Goal: Browse casually: Explore the website without a specific task or goal

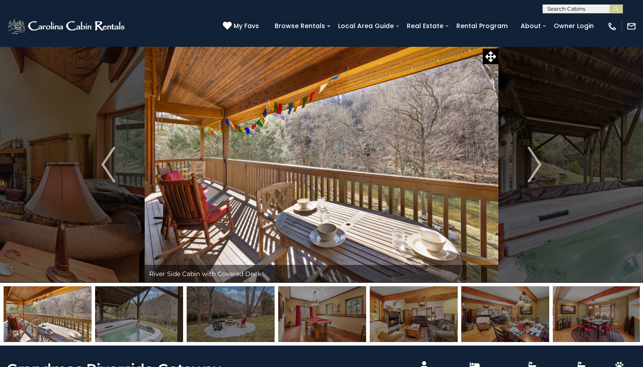
click at [534, 164] on img "Next" at bounding box center [534, 165] width 13 height 36
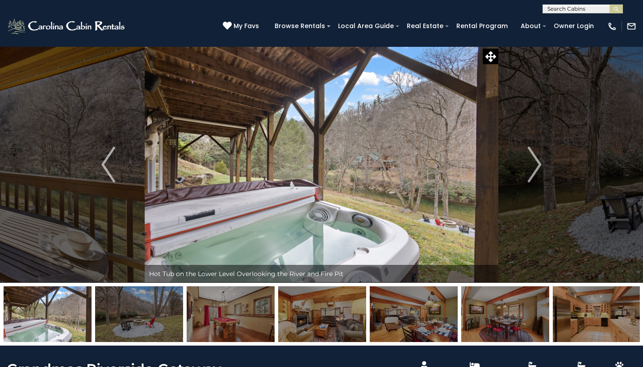
click at [534, 164] on img "Next" at bounding box center [534, 165] width 13 height 36
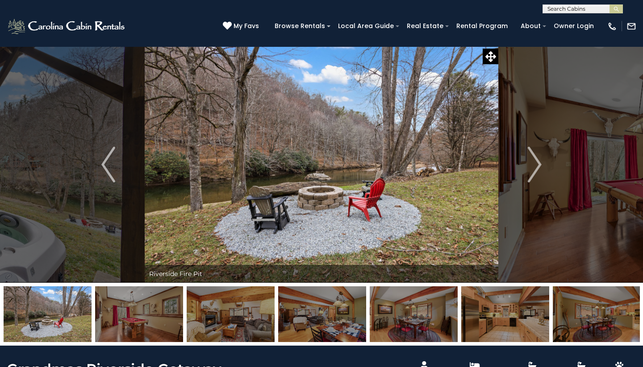
click at [534, 164] on img "Next" at bounding box center [534, 165] width 13 height 36
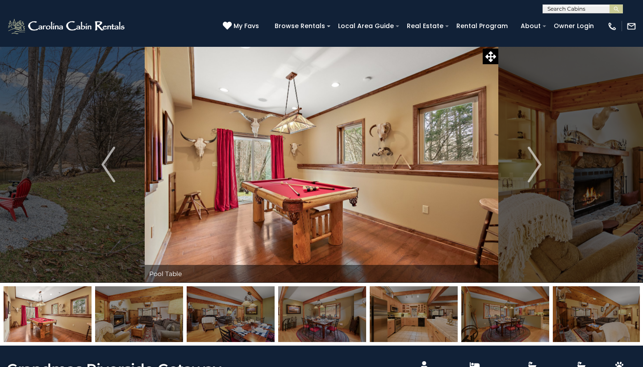
click at [534, 164] on img "Next" at bounding box center [534, 165] width 13 height 36
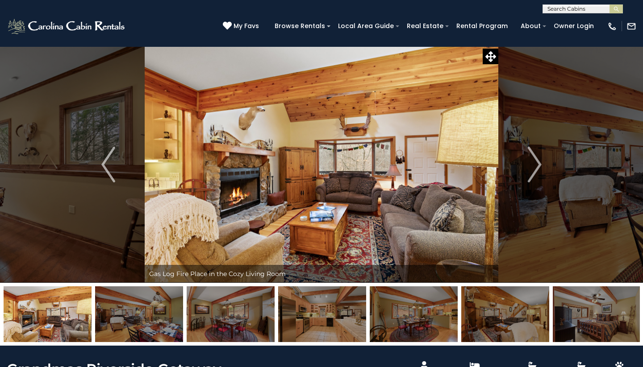
click at [534, 164] on img "Next" at bounding box center [534, 165] width 13 height 36
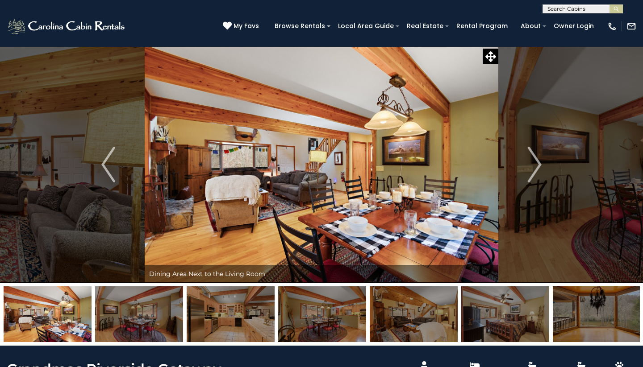
click at [534, 164] on img "Next" at bounding box center [534, 165] width 13 height 36
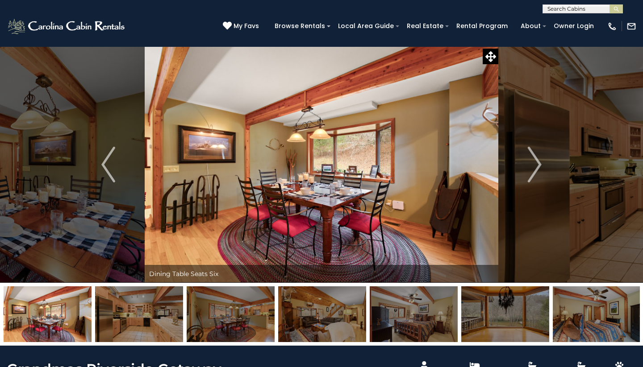
click at [534, 164] on img "Next" at bounding box center [534, 165] width 13 height 36
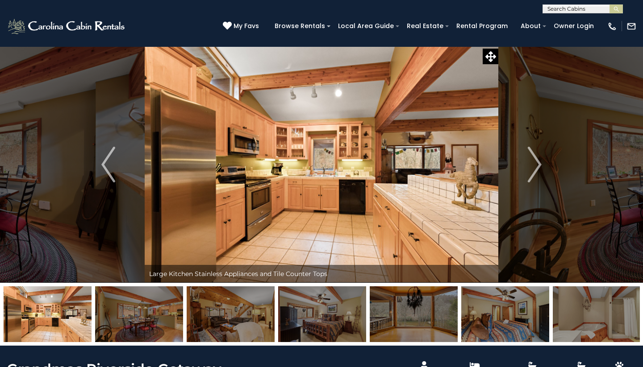
click at [534, 164] on img "Next" at bounding box center [534, 165] width 13 height 36
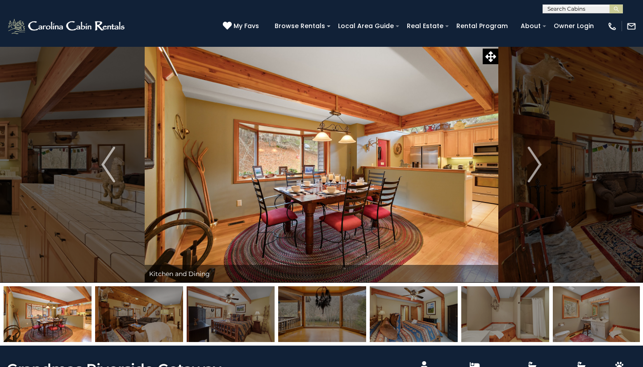
click at [534, 164] on img "Next" at bounding box center [534, 165] width 13 height 36
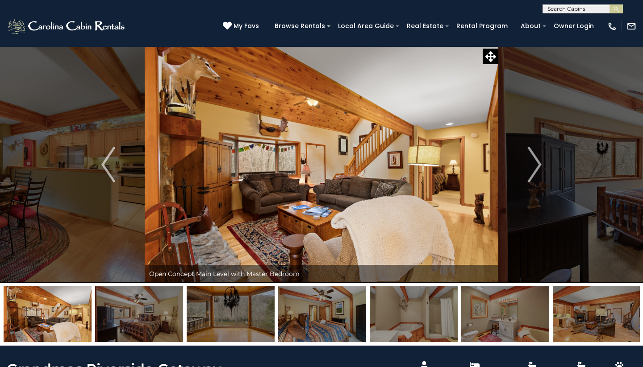
click at [534, 164] on img "Next" at bounding box center [534, 165] width 13 height 36
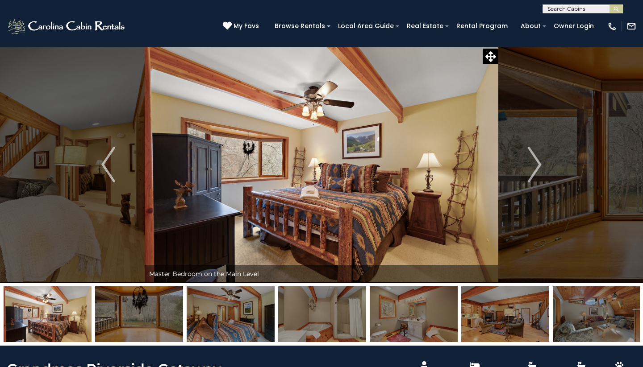
click at [534, 164] on img "Next" at bounding box center [534, 165] width 13 height 36
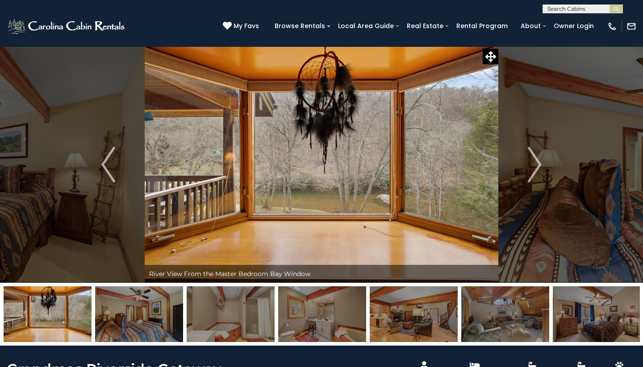
click at [534, 164] on img "Next" at bounding box center [534, 165] width 13 height 36
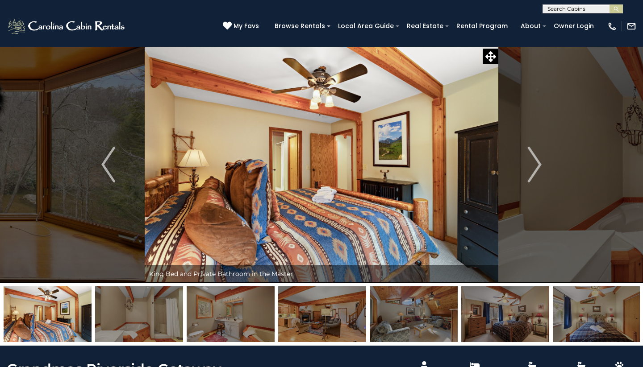
click at [534, 164] on img "Next" at bounding box center [534, 165] width 13 height 36
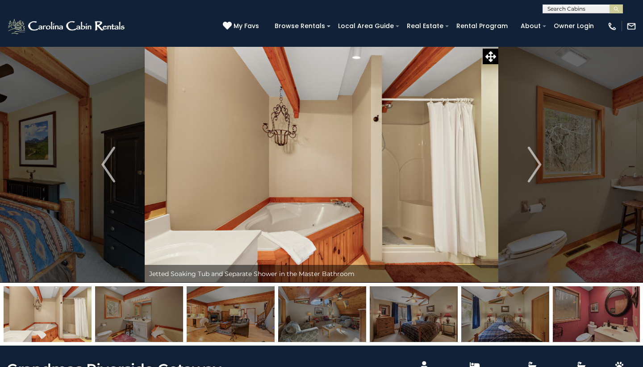
click at [534, 164] on img "Next" at bounding box center [534, 165] width 13 height 36
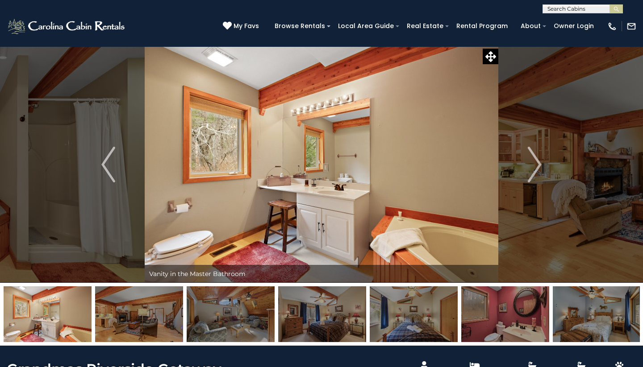
click at [534, 164] on img "Next" at bounding box center [534, 165] width 13 height 36
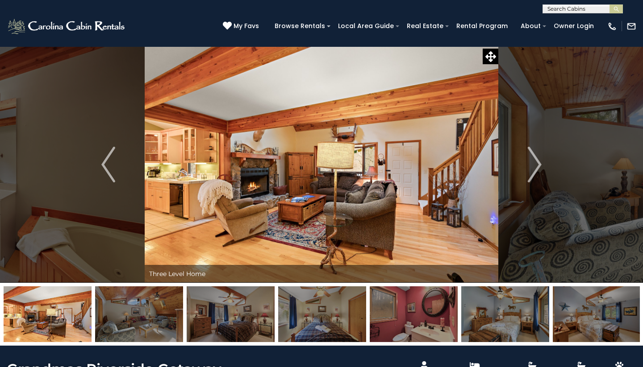
click at [534, 164] on img "Next" at bounding box center [534, 165] width 13 height 36
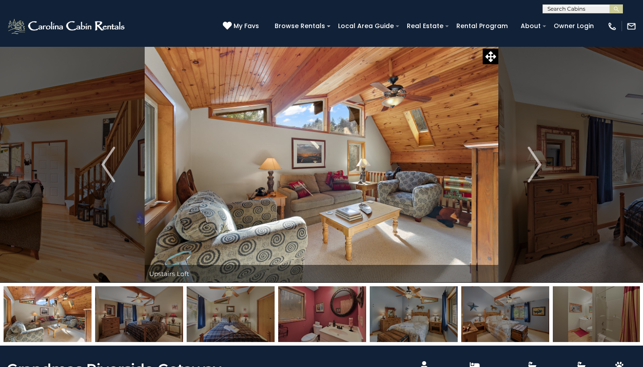
click at [534, 164] on img "Next" at bounding box center [534, 165] width 13 height 36
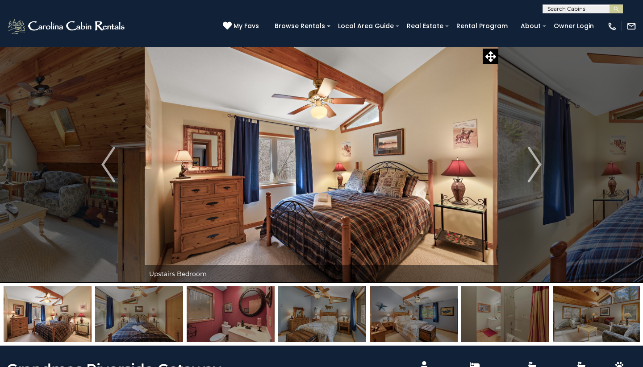
click at [534, 164] on img "Next" at bounding box center [534, 165] width 13 height 36
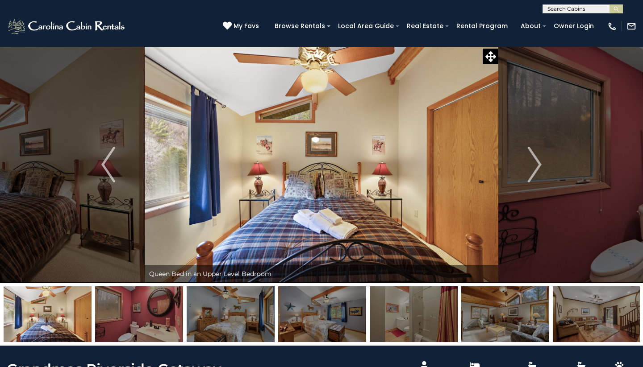
click at [534, 164] on img "Next" at bounding box center [534, 165] width 13 height 36
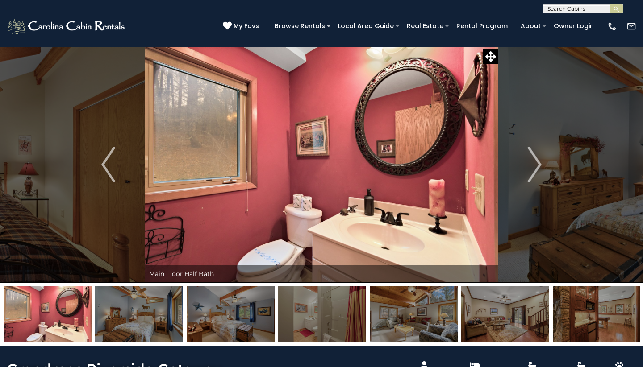
click at [534, 164] on img "Next" at bounding box center [534, 165] width 13 height 36
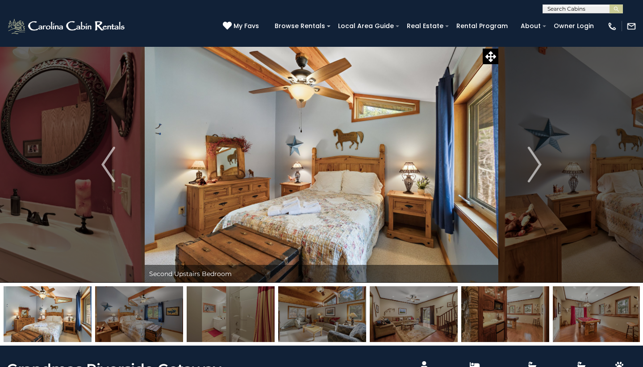
click at [534, 164] on img "Next" at bounding box center [534, 165] width 13 height 36
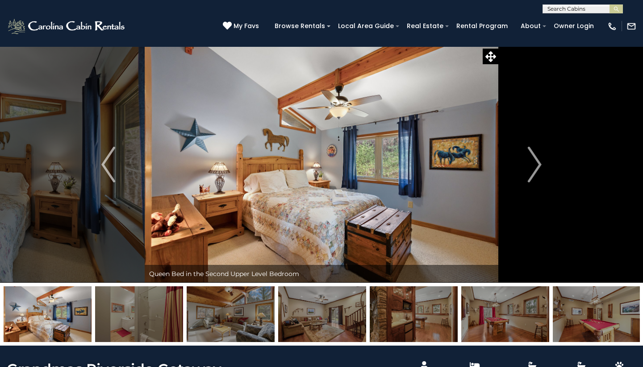
click at [534, 164] on img "Next" at bounding box center [534, 165] width 13 height 36
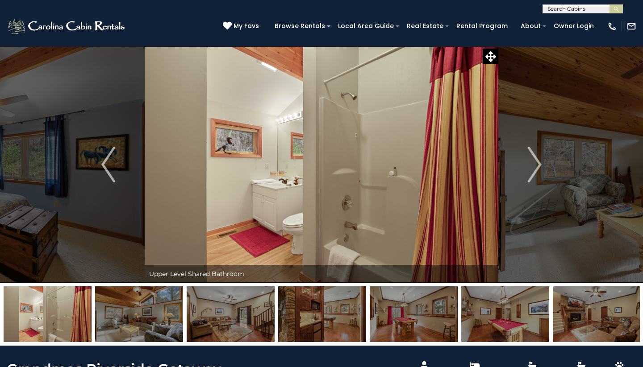
click at [534, 164] on img "Next" at bounding box center [534, 165] width 13 height 36
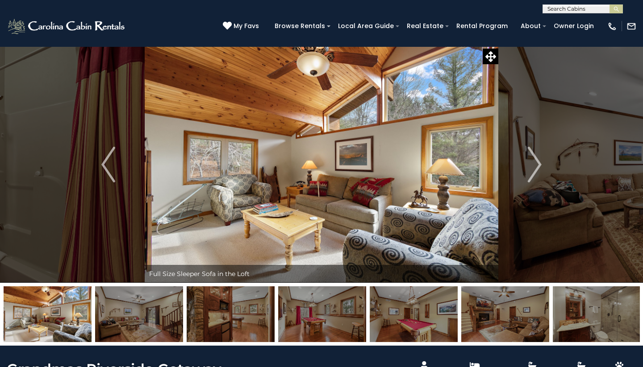
click at [534, 164] on img "Next" at bounding box center [534, 165] width 13 height 36
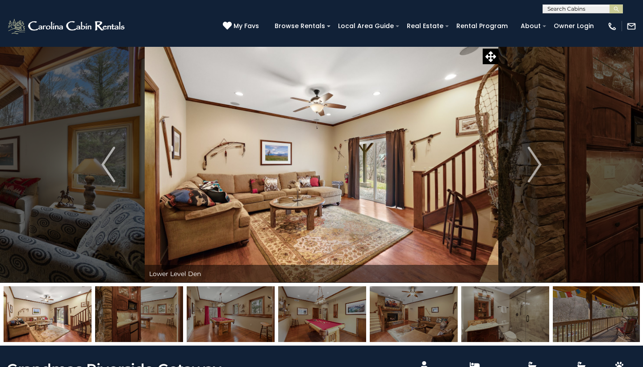
click at [534, 164] on img "Next" at bounding box center [534, 165] width 13 height 36
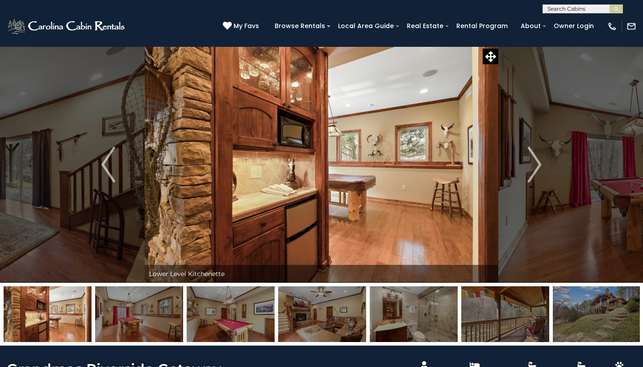
click at [534, 164] on img "Next" at bounding box center [534, 165] width 13 height 36
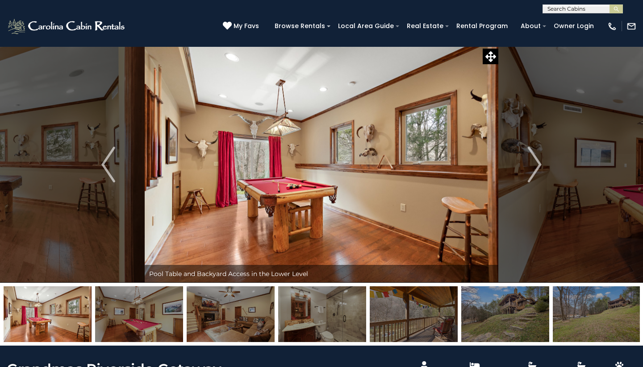
click at [534, 164] on img "Next" at bounding box center [534, 165] width 13 height 36
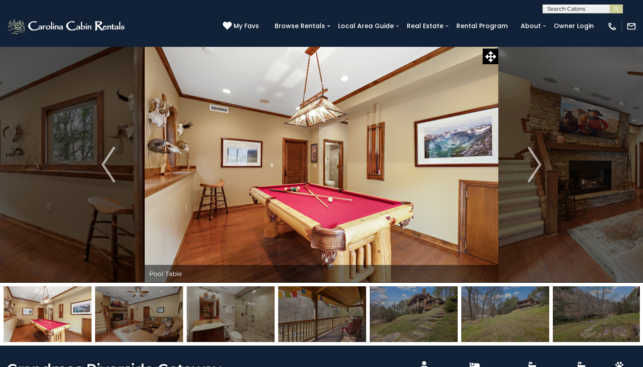
click at [534, 164] on img "Next" at bounding box center [534, 165] width 13 height 36
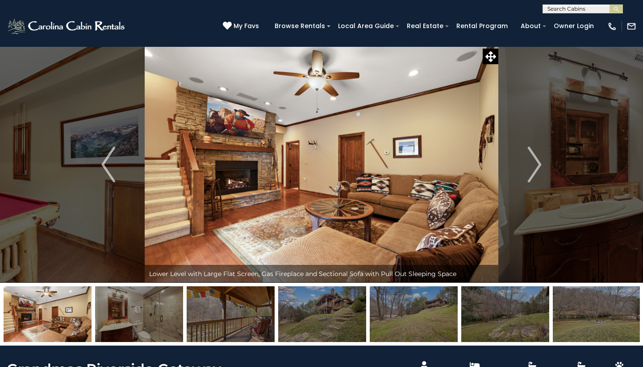
click at [534, 164] on img "Next" at bounding box center [534, 165] width 13 height 36
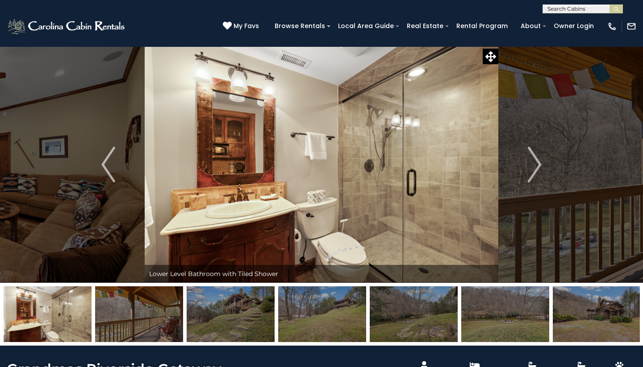
click at [534, 164] on img "Next" at bounding box center [534, 165] width 13 height 36
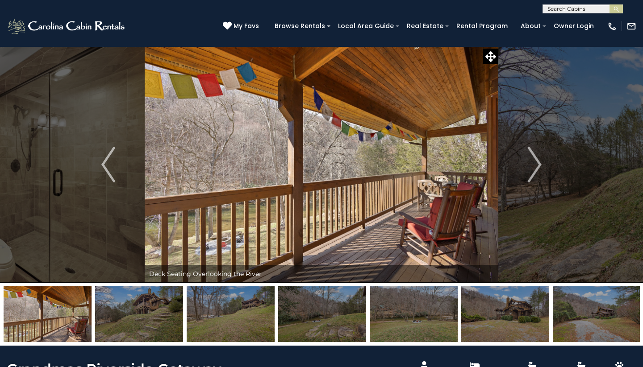
click at [534, 164] on img "Next" at bounding box center [534, 165] width 13 height 36
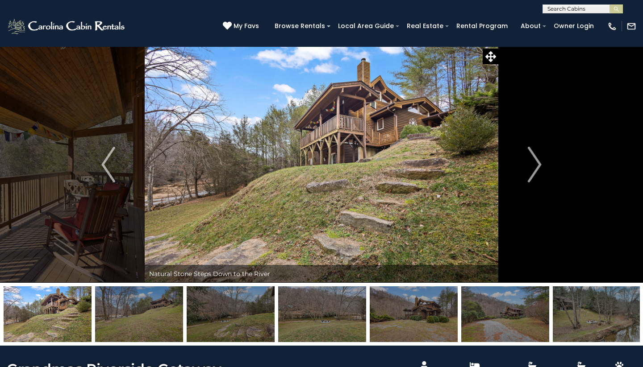
click at [534, 164] on img "Next" at bounding box center [534, 165] width 13 height 36
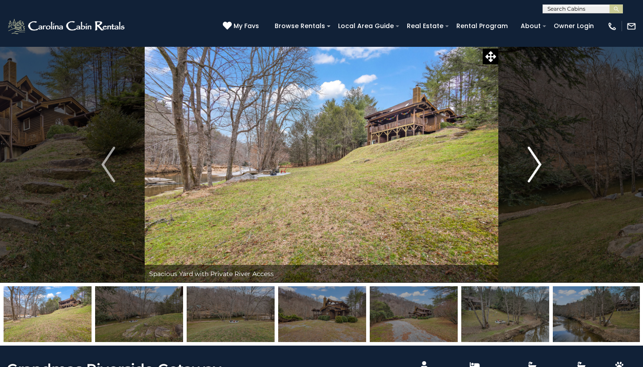
click at [532, 161] on img "Next" at bounding box center [534, 165] width 13 height 36
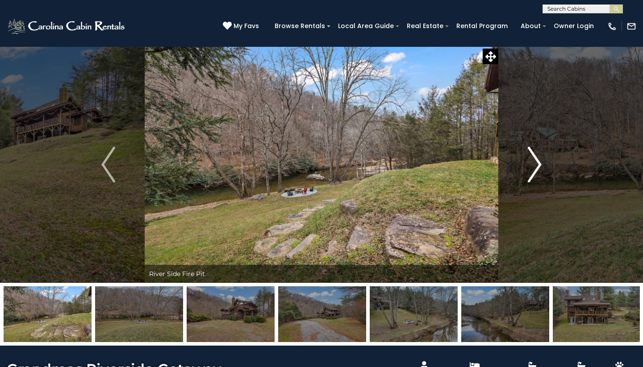
click at [532, 161] on img "Next" at bounding box center [534, 165] width 13 height 36
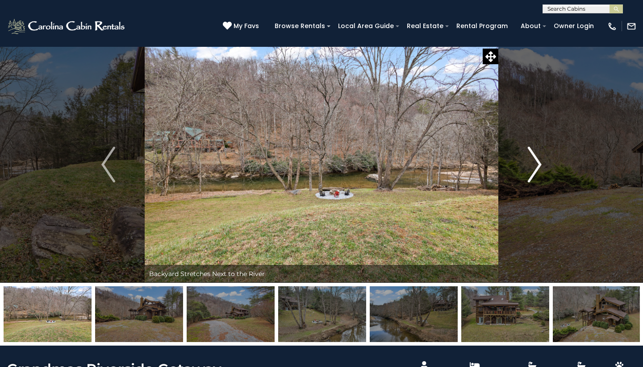
click at [532, 161] on img "Next" at bounding box center [534, 165] width 13 height 36
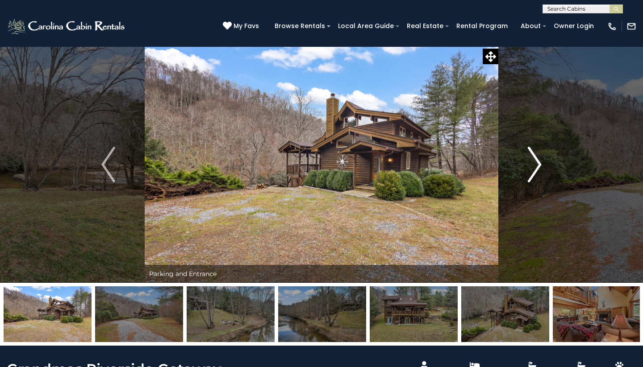
click at [532, 161] on img "Next" at bounding box center [534, 165] width 13 height 36
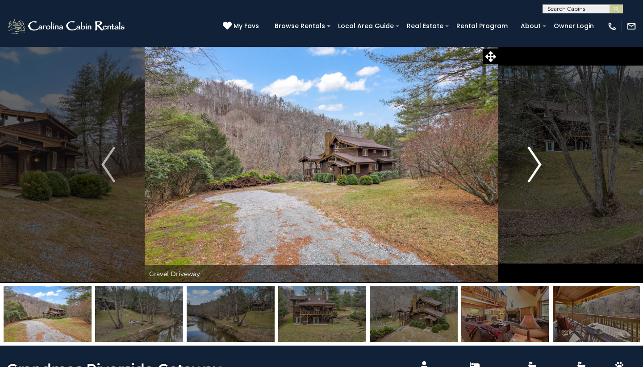
click at [532, 161] on img "Next" at bounding box center [534, 165] width 13 height 36
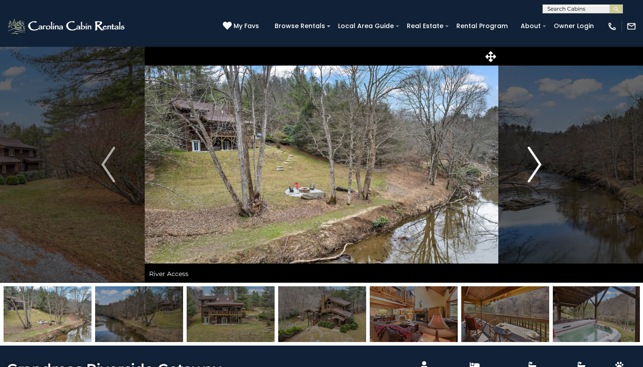
click at [532, 161] on img "Next" at bounding box center [534, 165] width 13 height 36
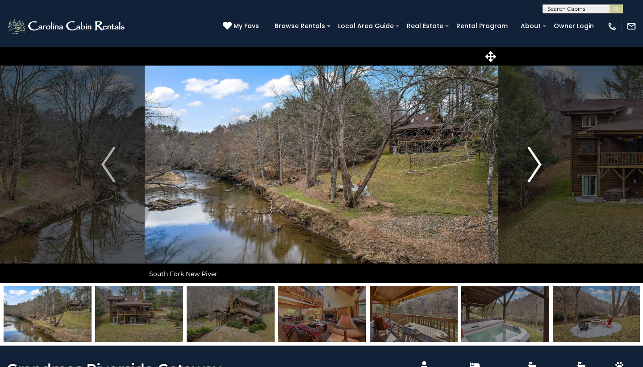
click at [532, 161] on img "Next" at bounding box center [534, 165] width 13 height 36
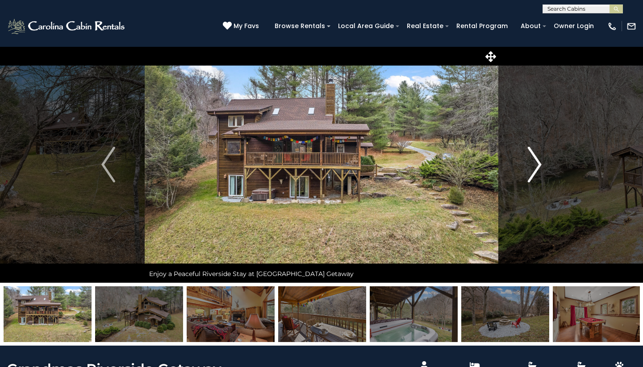
click at [532, 161] on img "Next" at bounding box center [534, 165] width 13 height 36
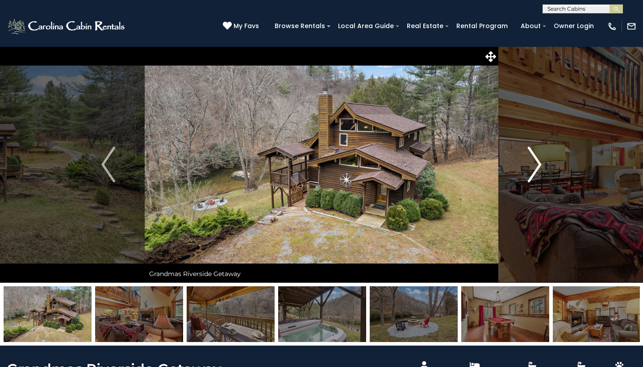
click at [532, 161] on img "Next" at bounding box center [534, 165] width 13 height 36
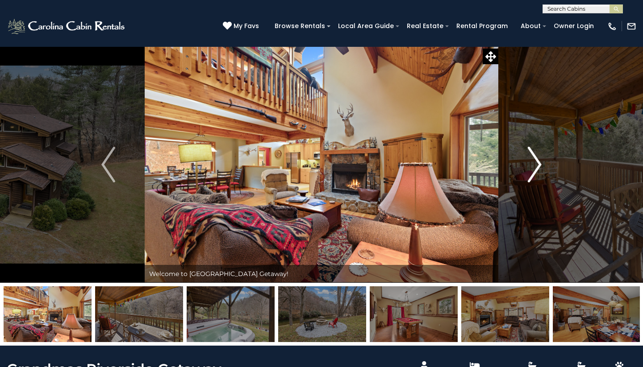
click at [532, 161] on img "Next" at bounding box center [534, 165] width 13 height 36
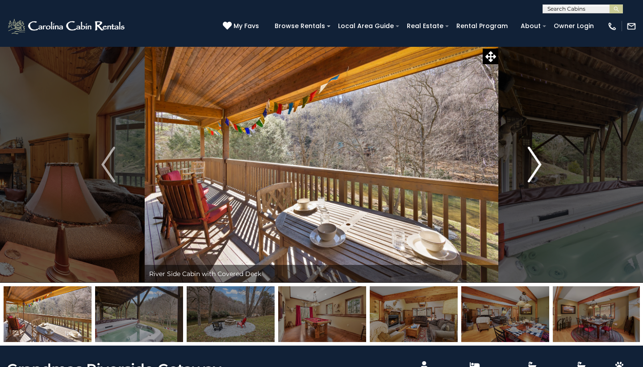
click at [532, 161] on img "Next" at bounding box center [534, 165] width 13 height 36
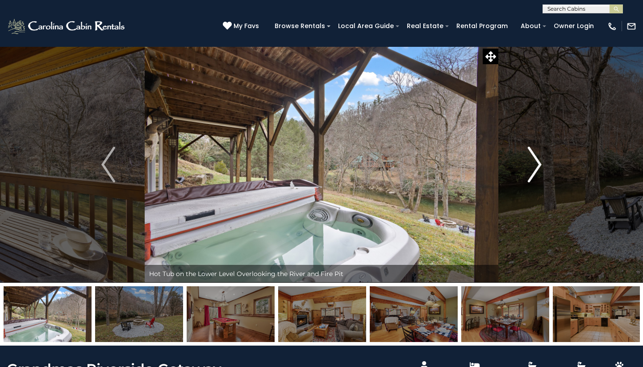
click at [532, 161] on img "Next" at bounding box center [534, 165] width 13 height 36
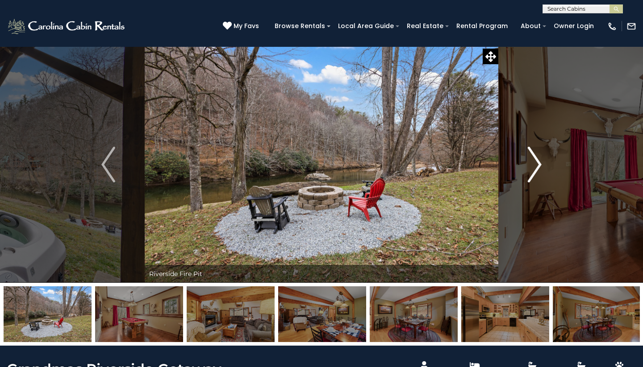
click at [532, 161] on img "Next" at bounding box center [534, 165] width 13 height 36
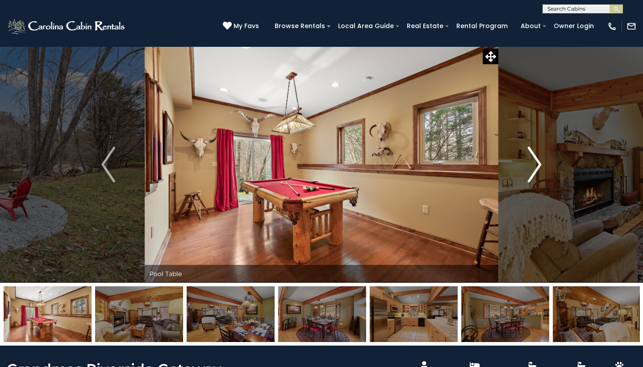
click at [532, 161] on img "Next" at bounding box center [534, 165] width 13 height 36
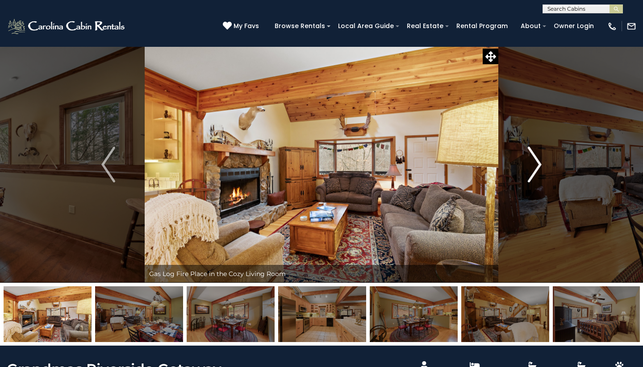
click at [532, 161] on img "Next" at bounding box center [534, 165] width 13 height 36
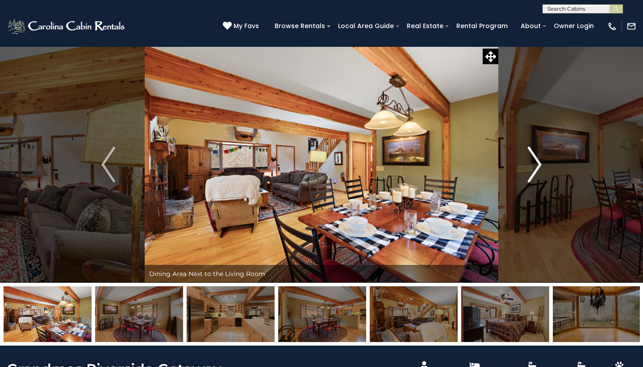
click at [532, 161] on img "Next" at bounding box center [534, 165] width 13 height 36
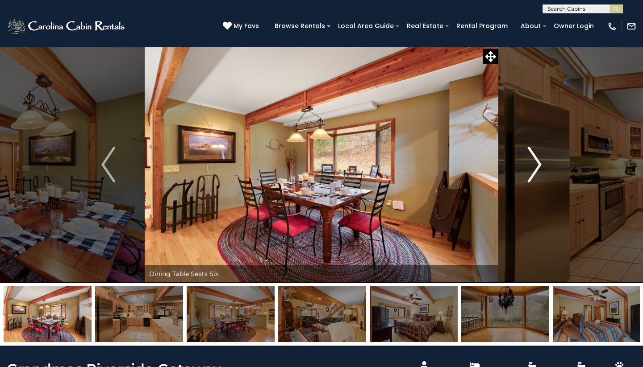
click at [532, 161] on img "Next" at bounding box center [534, 165] width 13 height 36
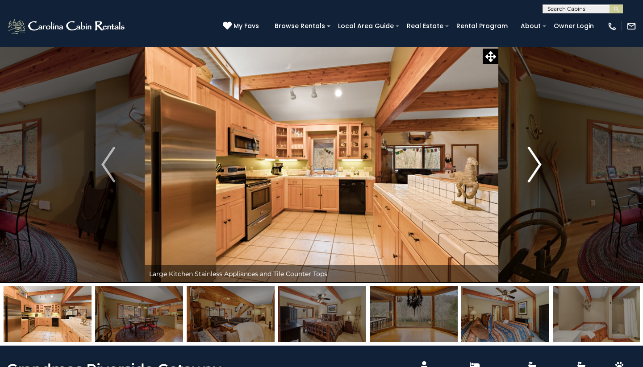
click at [532, 161] on img "Next" at bounding box center [534, 165] width 13 height 36
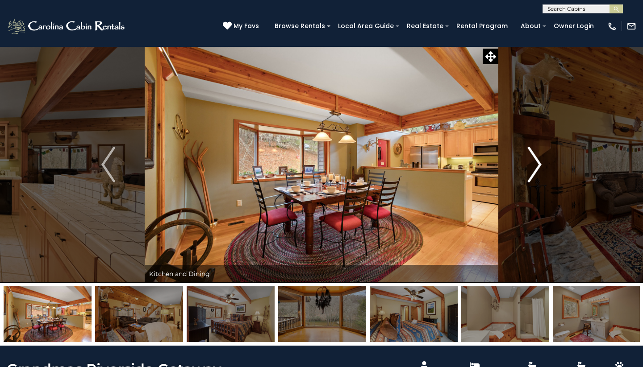
click at [532, 161] on img "Next" at bounding box center [534, 165] width 13 height 36
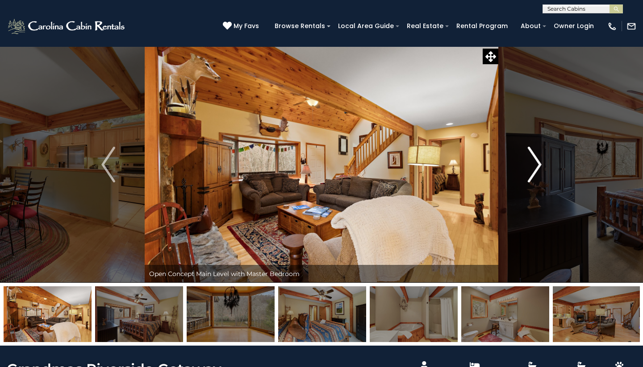
click at [532, 161] on img "Next" at bounding box center [534, 165] width 13 height 36
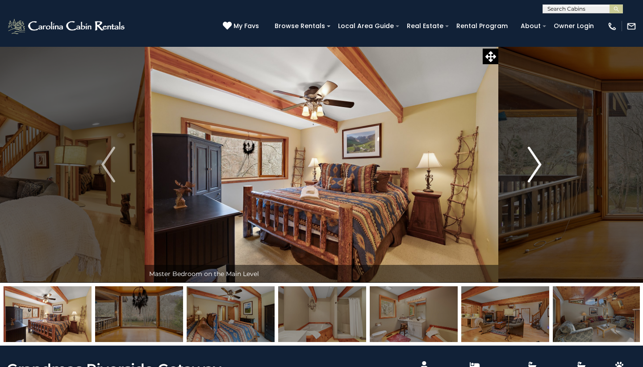
click at [532, 161] on img "Next" at bounding box center [534, 165] width 13 height 36
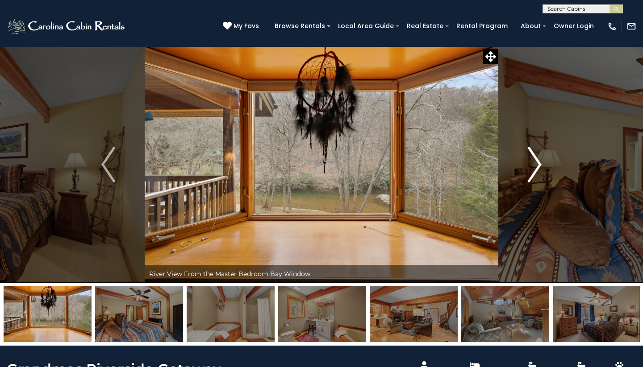
click at [532, 161] on img "Next" at bounding box center [534, 165] width 13 height 36
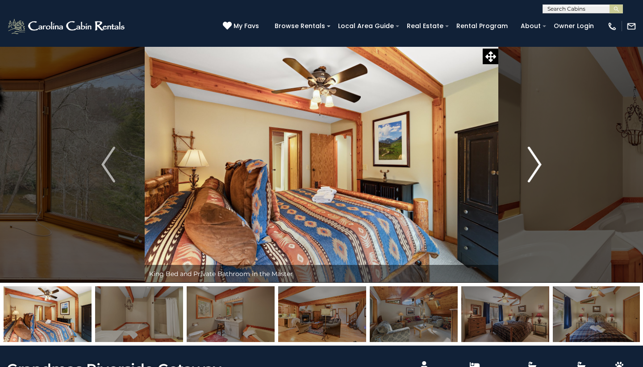
click at [532, 161] on img "Next" at bounding box center [534, 165] width 13 height 36
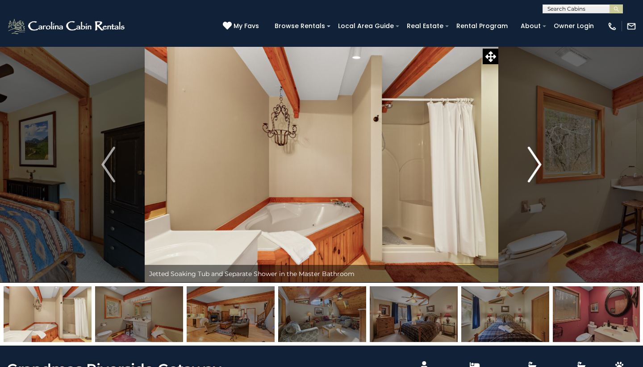
click at [537, 168] on img "Next" at bounding box center [534, 165] width 13 height 36
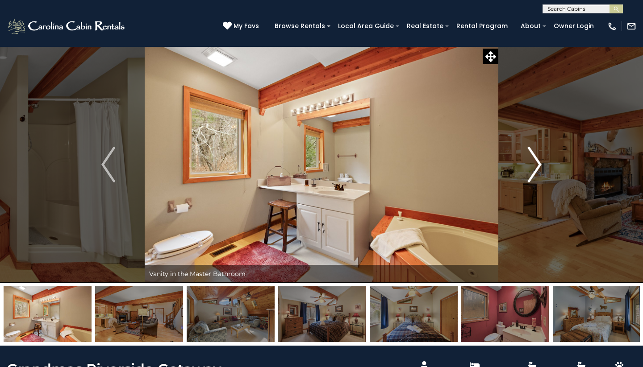
click at [537, 168] on img "Next" at bounding box center [534, 165] width 13 height 36
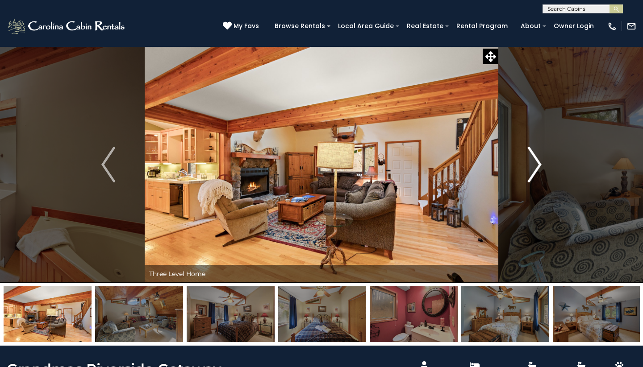
click at [537, 168] on img "Next" at bounding box center [534, 165] width 13 height 36
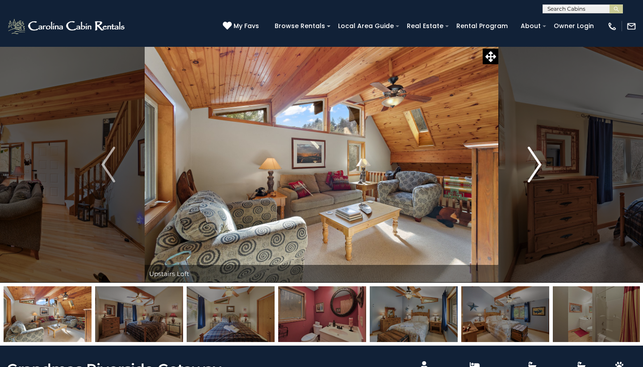
click at [537, 168] on img "Next" at bounding box center [534, 165] width 13 height 36
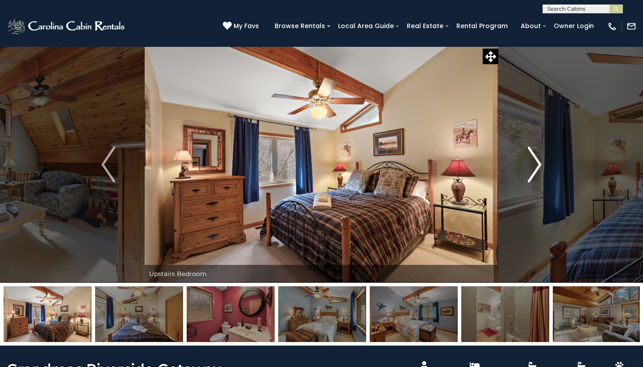
click at [537, 168] on img "Next" at bounding box center [534, 165] width 13 height 36
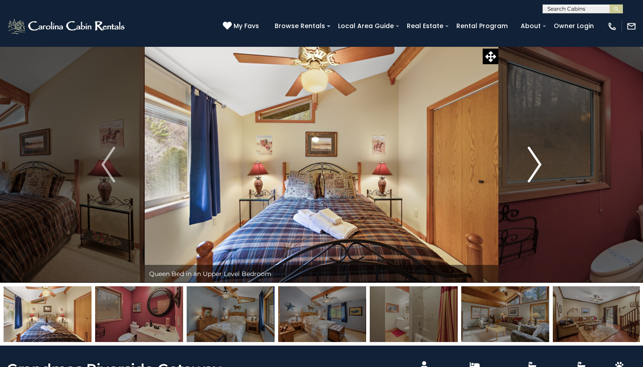
click at [537, 168] on img "Next" at bounding box center [534, 165] width 13 height 36
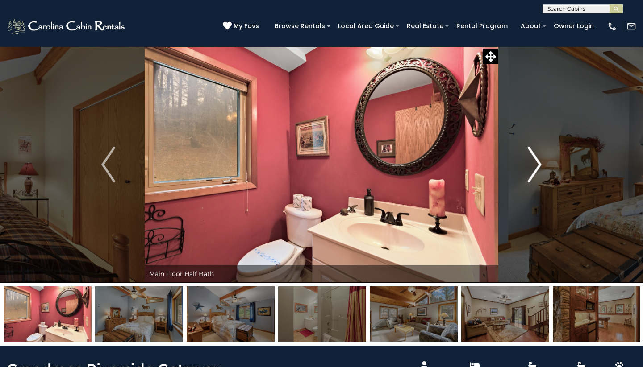
click at [537, 168] on img "Next" at bounding box center [534, 165] width 13 height 36
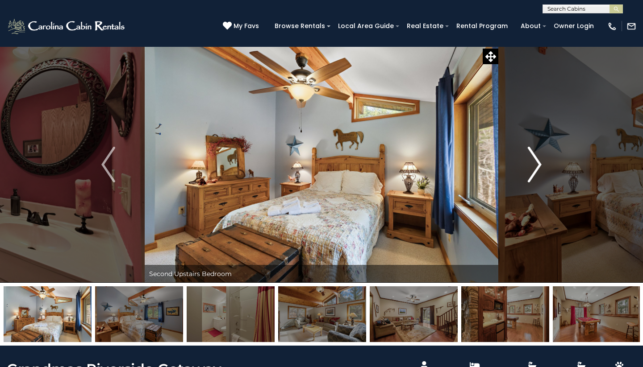
click at [537, 168] on img "Next" at bounding box center [534, 165] width 13 height 36
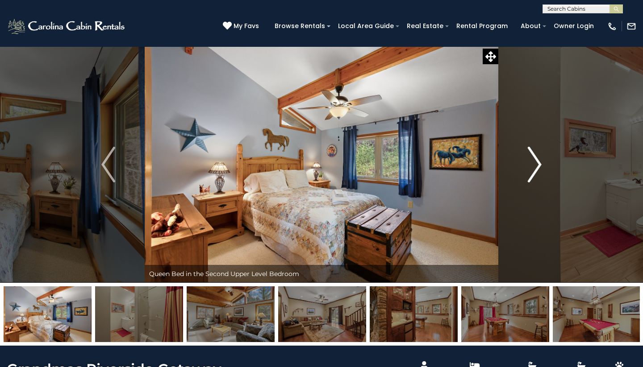
click at [537, 168] on img "Next" at bounding box center [534, 165] width 13 height 36
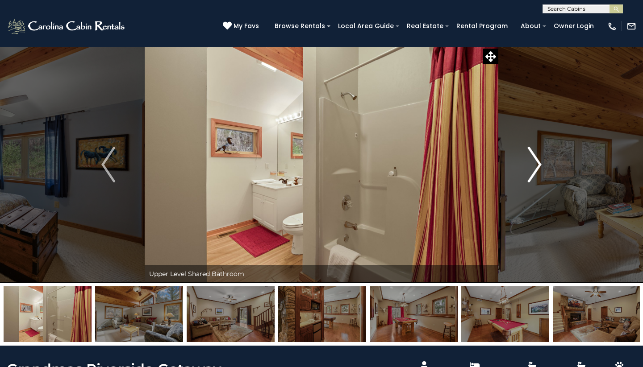
click at [537, 168] on img "Next" at bounding box center [534, 165] width 13 height 36
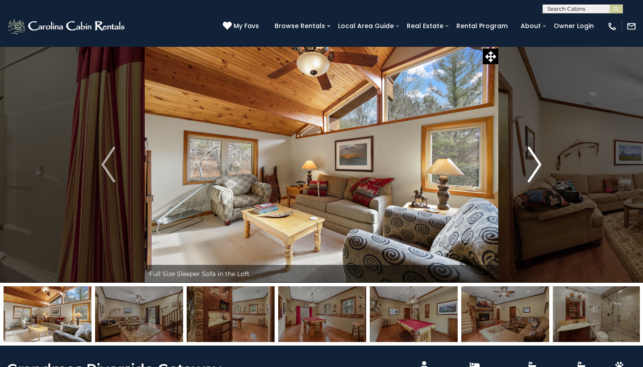
click at [537, 168] on img "Next" at bounding box center [534, 165] width 13 height 36
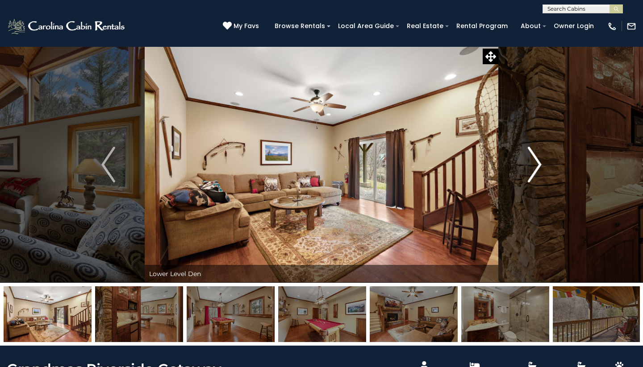
click at [537, 168] on img "Next" at bounding box center [534, 165] width 13 height 36
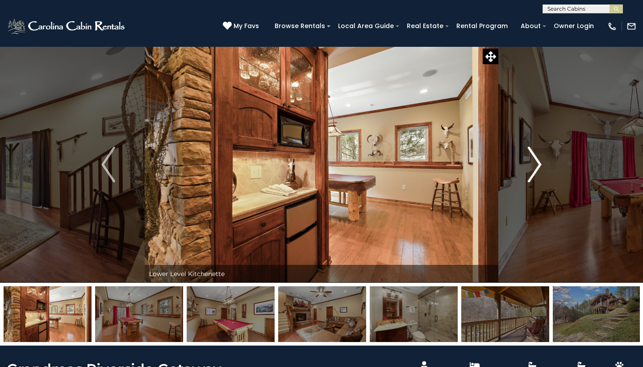
click at [537, 168] on img "Next" at bounding box center [534, 165] width 13 height 36
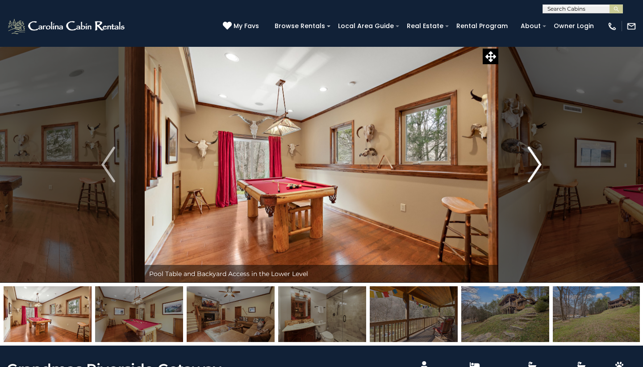
click at [537, 168] on img "Next" at bounding box center [534, 165] width 13 height 36
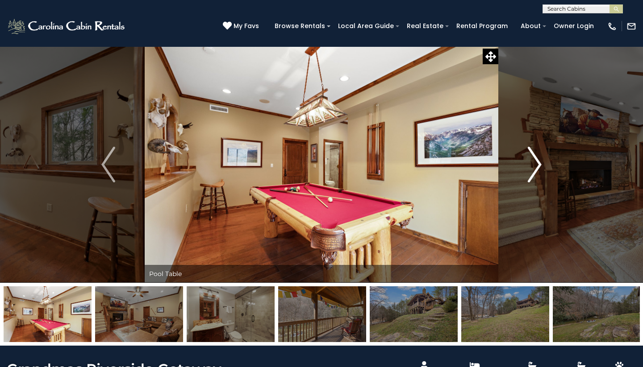
click at [537, 168] on img "Next" at bounding box center [534, 165] width 13 height 36
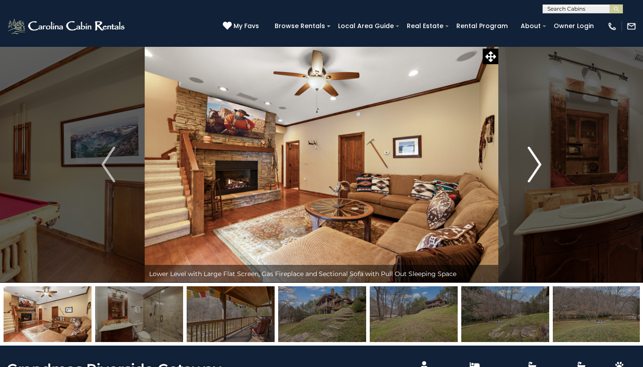
click at [537, 168] on img "Next" at bounding box center [534, 165] width 13 height 36
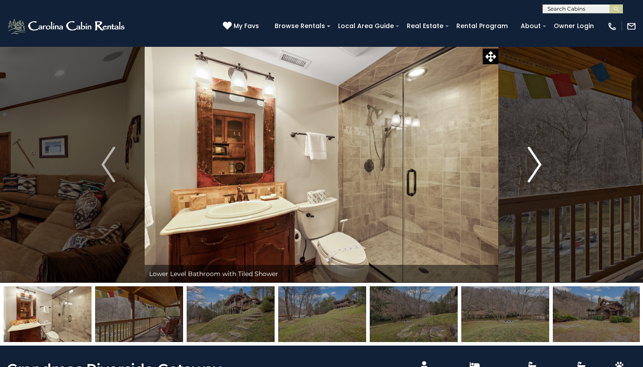
click at [537, 168] on img "Next" at bounding box center [534, 165] width 13 height 36
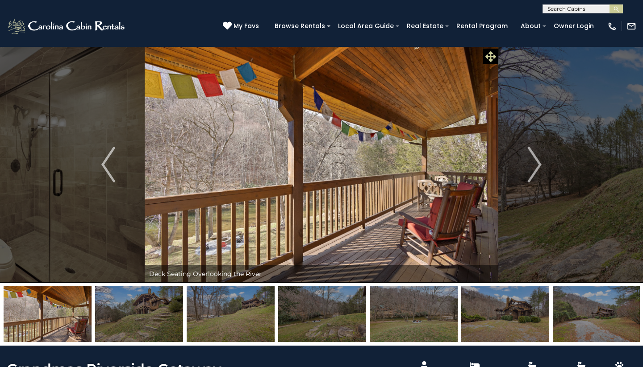
click at [488, 57] on icon at bounding box center [490, 56] width 11 height 11
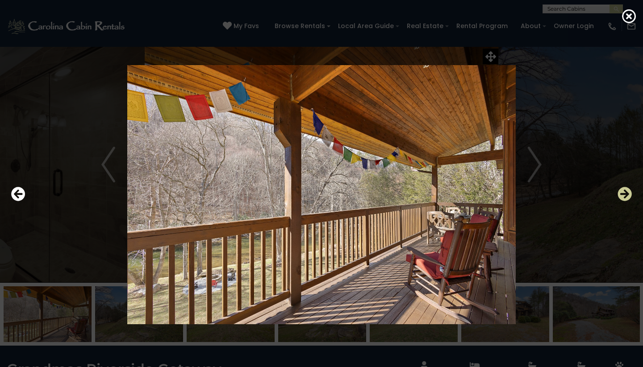
click at [627, 193] on icon "Next" at bounding box center [624, 194] width 14 height 14
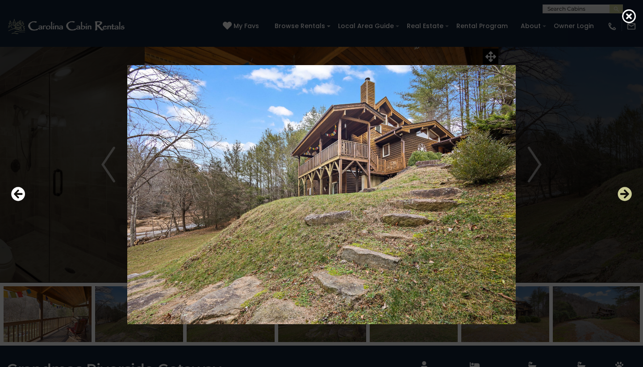
click at [627, 193] on icon "Next" at bounding box center [624, 194] width 14 height 14
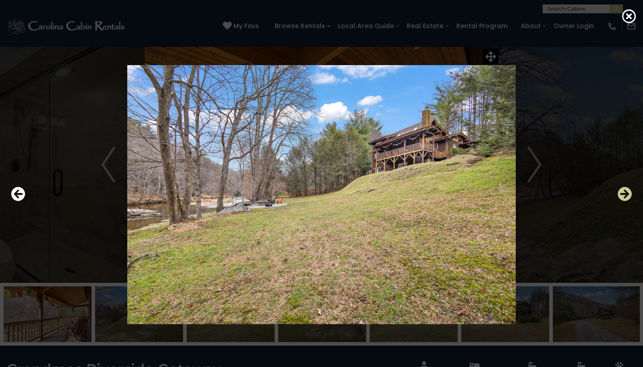
click at [627, 193] on icon "Next" at bounding box center [624, 194] width 14 height 14
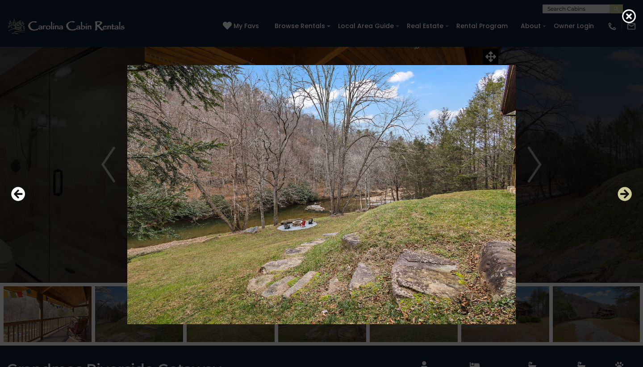
click at [627, 193] on icon "Next" at bounding box center [624, 194] width 14 height 14
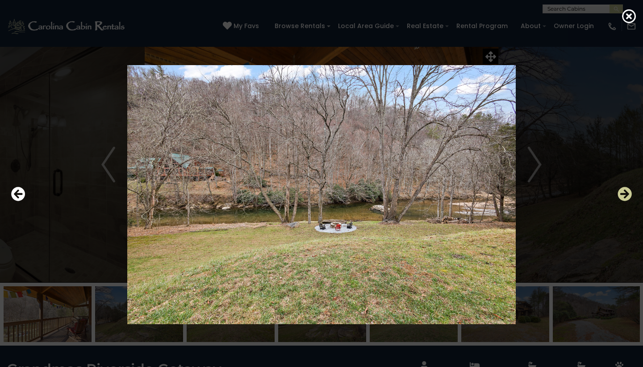
click at [627, 193] on icon "Next" at bounding box center [624, 194] width 14 height 14
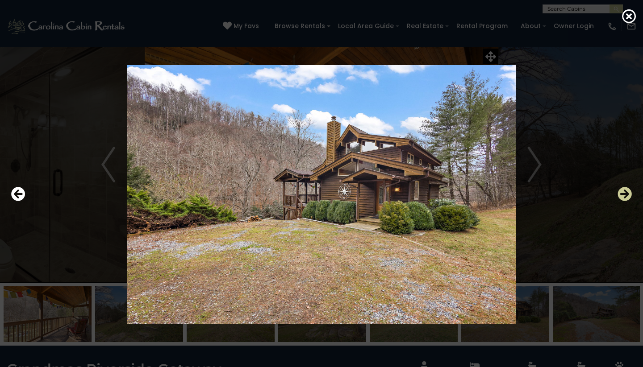
click at [627, 193] on icon "Next" at bounding box center [624, 194] width 14 height 14
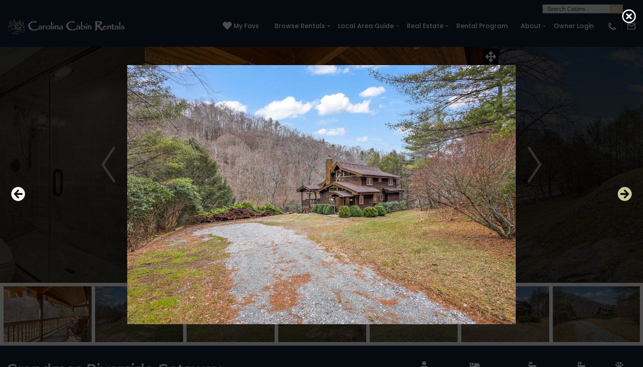
click at [627, 193] on icon "Next" at bounding box center [624, 194] width 14 height 14
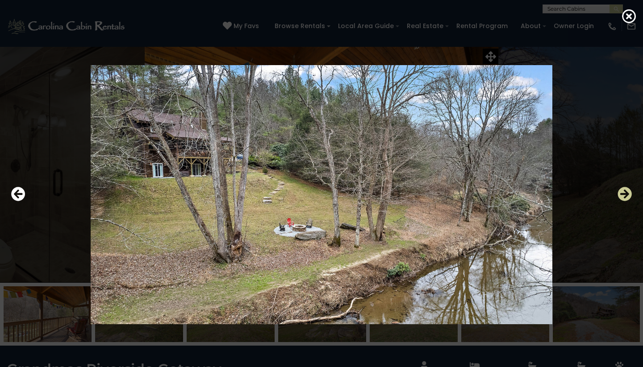
click at [627, 193] on icon "Next" at bounding box center [624, 194] width 14 height 14
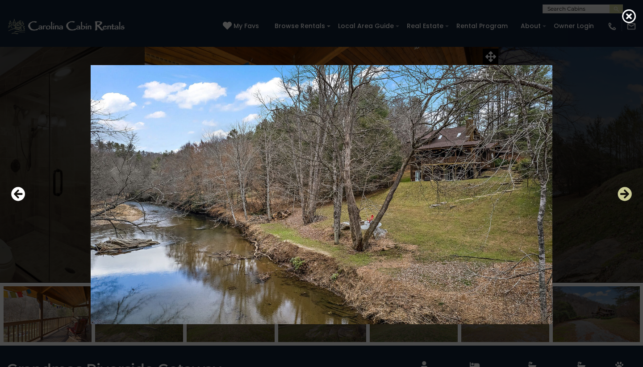
click at [627, 193] on icon "Next" at bounding box center [624, 194] width 14 height 14
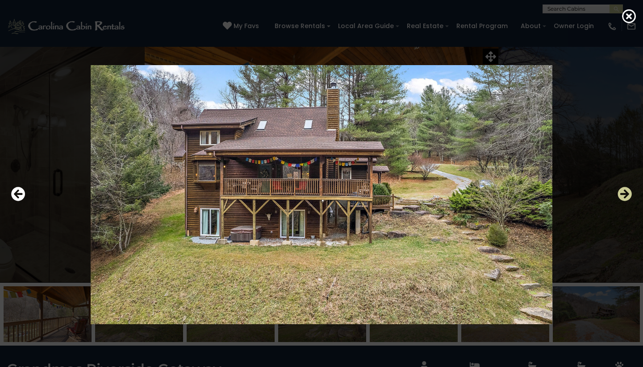
click at [627, 193] on icon "Next" at bounding box center [624, 194] width 14 height 14
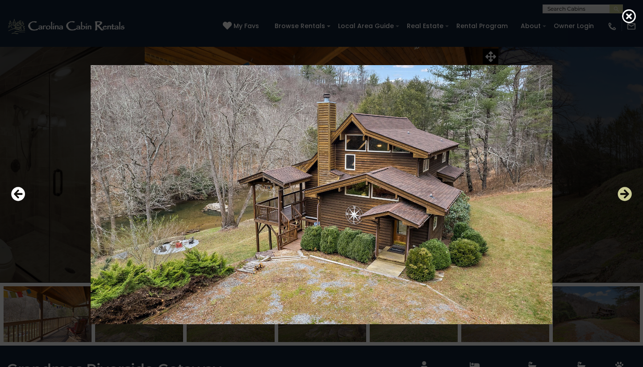
click at [627, 193] on icon "Next" at bounding box center [624, 194] width 14 height 14
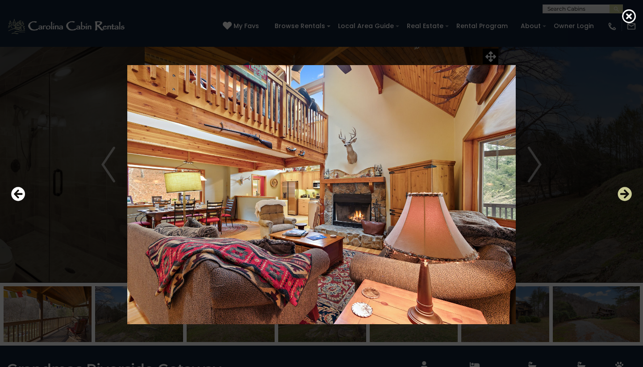
click at [627, 193] on icon "Next" at bounding box center [624, 194] width 14 height 14
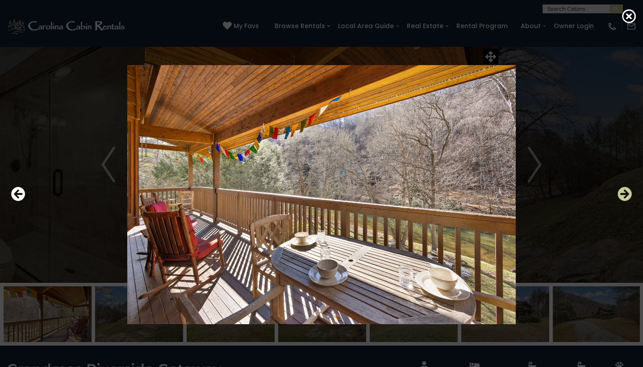
click at [627, 193] on icon "Next" at bounding box center [624, 194] width 14 height 14
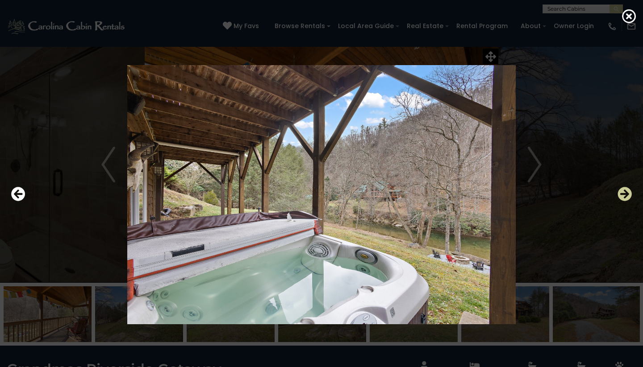
click at [627, 193] on icon "Next" at bounding box center [624, 194] width 14 height 14
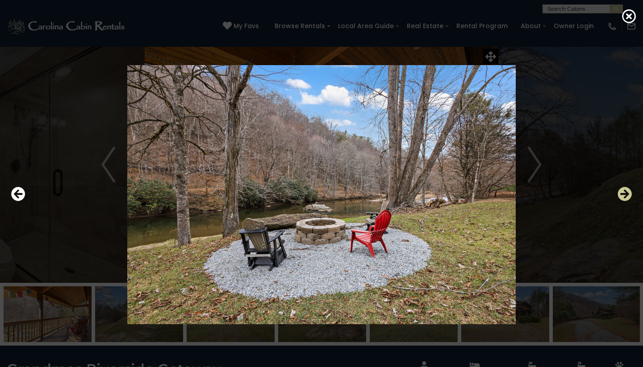
click at [627, 193] on icon "Next" at bounding box center [624, 194] width 14 height 14
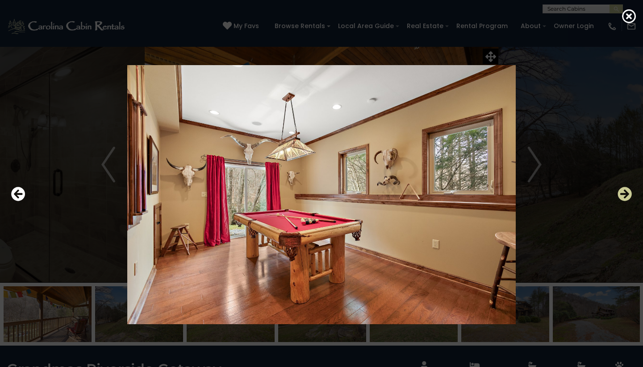
click at [627, 193] on icon "Next" at bounding box center [624, 194] width 14 height 14
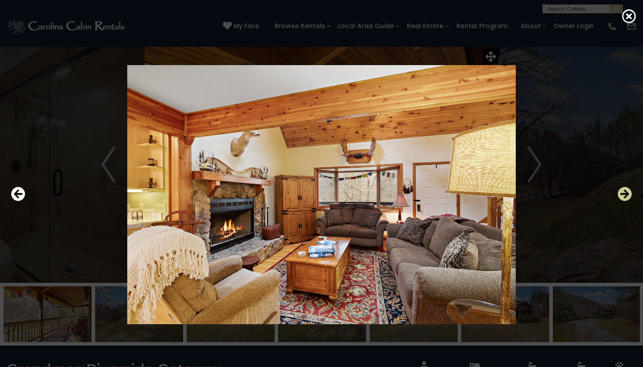
click at [627, 193] on icon "Next" at bounding box center [624, 194] width 14 height 14
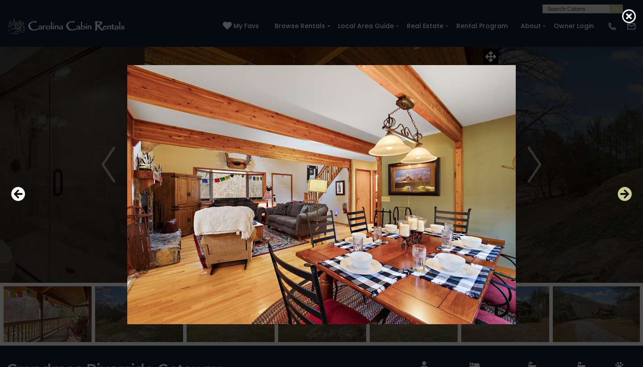
click at [627, 193] on icon "Next" at bounding box center [624, 194] width 14 height 14
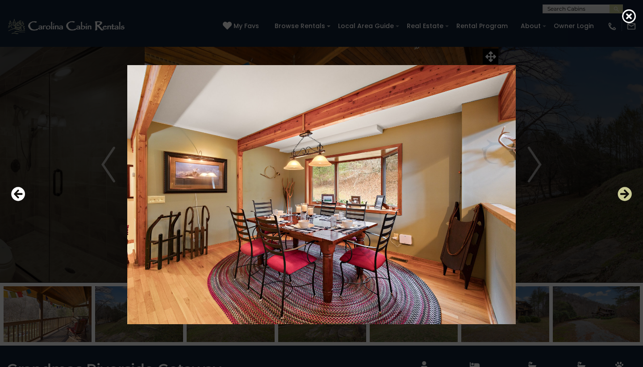
click at [627, 193] on icon "Next" at bounding box center [624, 194] width 14 height 14
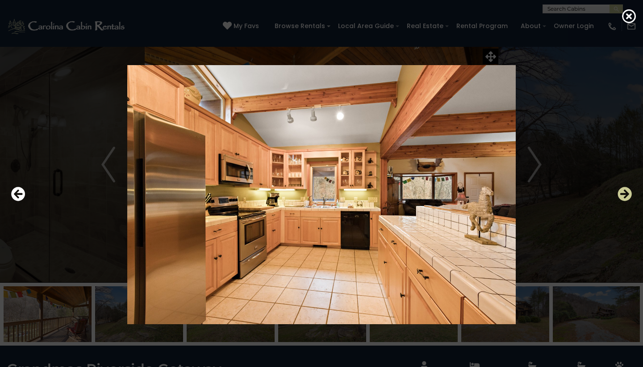
click at [627, 193] on icon "Next" at bounding box center [624, 194] width 14 height 14
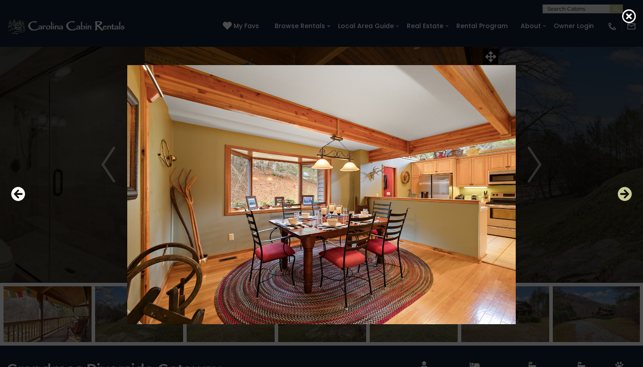
click at [627, 193] on icon "Next" at bounding box center [624, 194] width 14 height 14
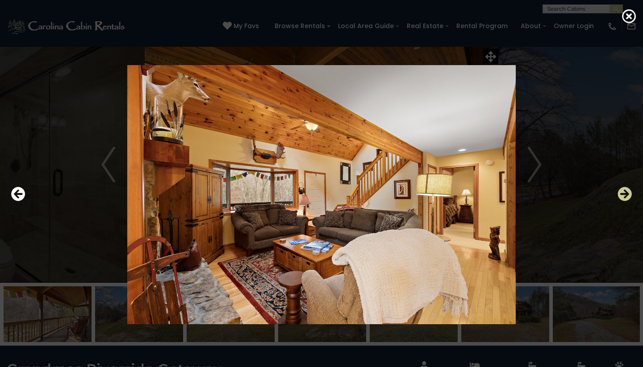
click at [627, 193] on icon "Next" at bounding box center [624, 194] width 14 height 14
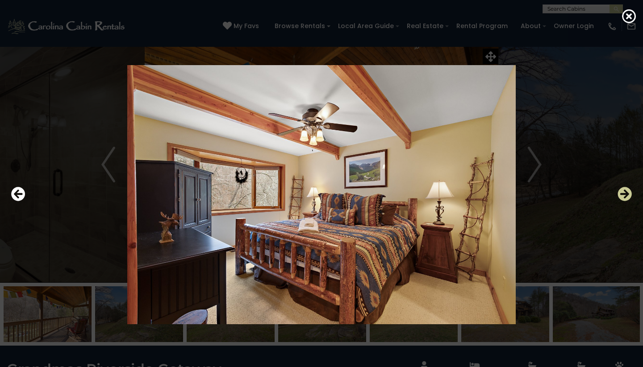
click at [627, 193] on icon "Next" at bounding box center [624, 194] width 14 height 14
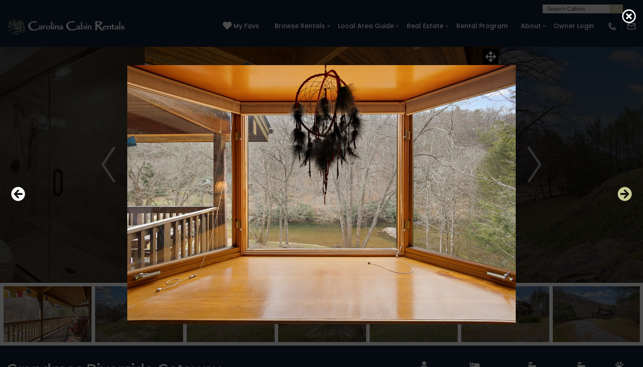
click at [627, 193] on icon "Next" at bounding box center [624, 194] width 14 height 14
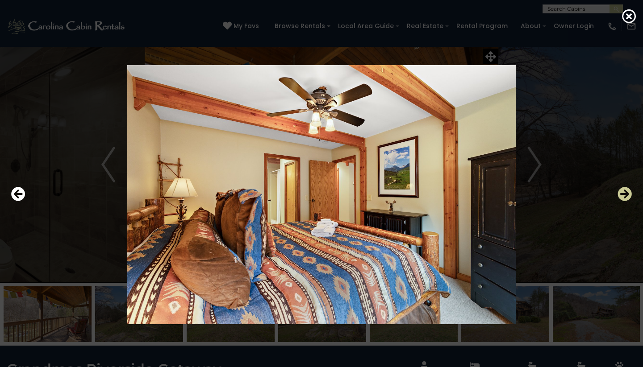
click at [627, 193] on icon "Next" at bounding box center [624, 194] width 14 height 14
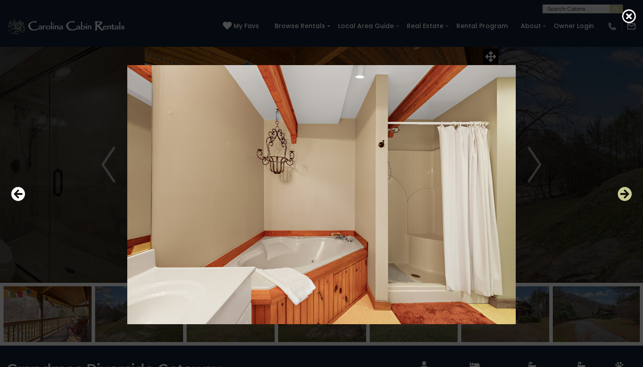
click at [627, 193] on icon "Next" at bounding box center [624, 194] width 14 height 14
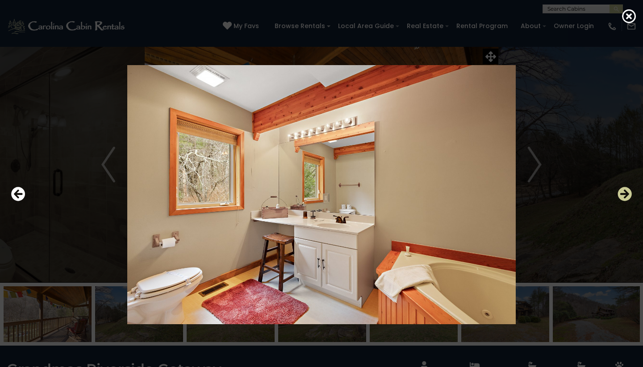
click at [627, 193] on icon "Next" at bounding box center [624, 194] width 14 height 14
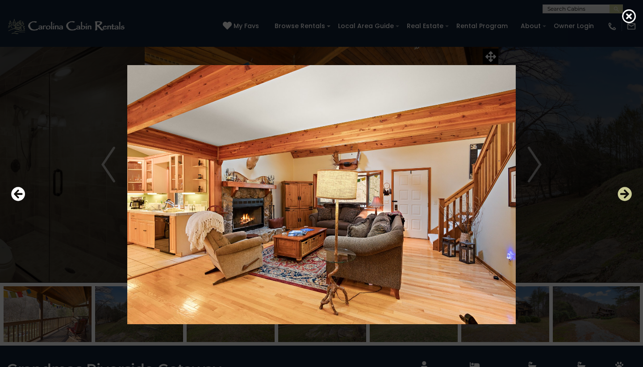
click at [627, 193] on icon "Next" at bounding box center [624, 194] width 14 height 14
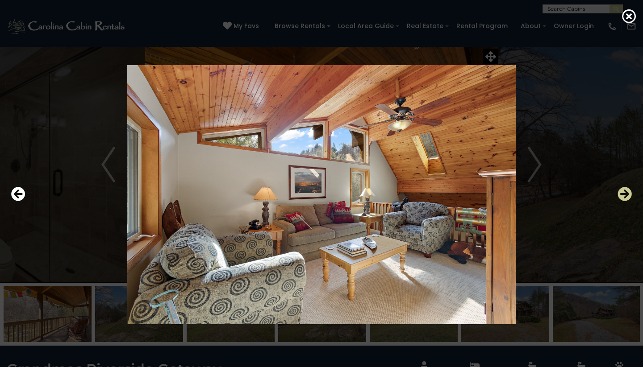
click at [627, 193] on icon "Next" at bounding box center [624, 194] width 14 height 14
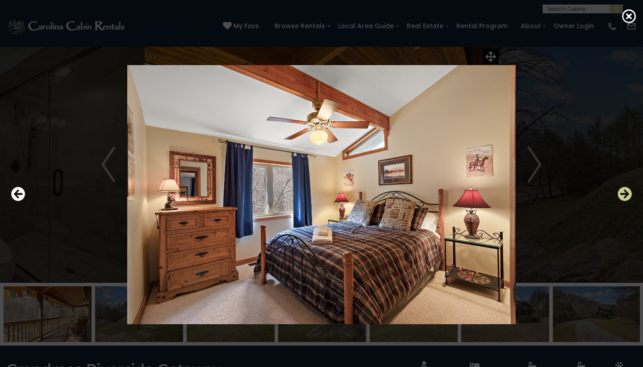
click at [627, 193] on icon "Next" at bounding box center [624, 194] width 14 height 14
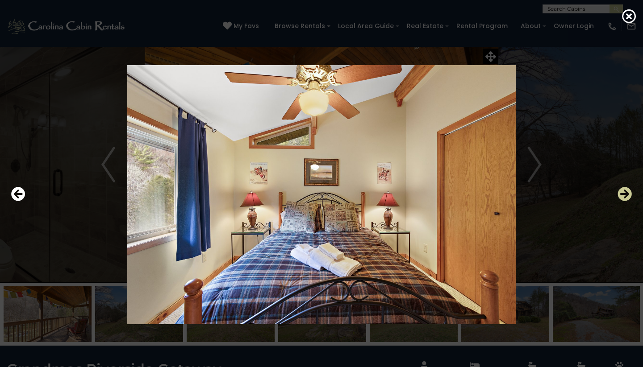
click at [627, 193] on icon "Next" at bounding box center [624, 194] width 14 height 14
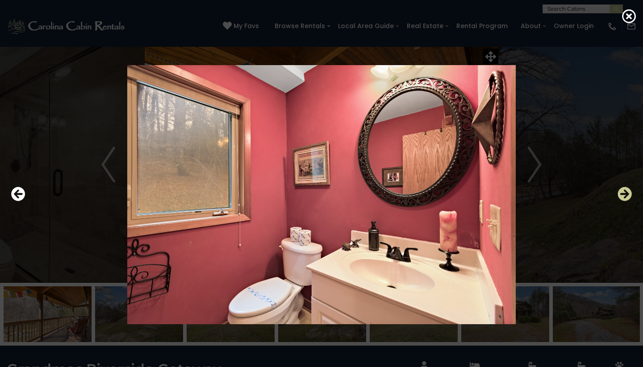
click at [627, 193] on icon "Next" at bounding box center [624, 194] width 14 height 14
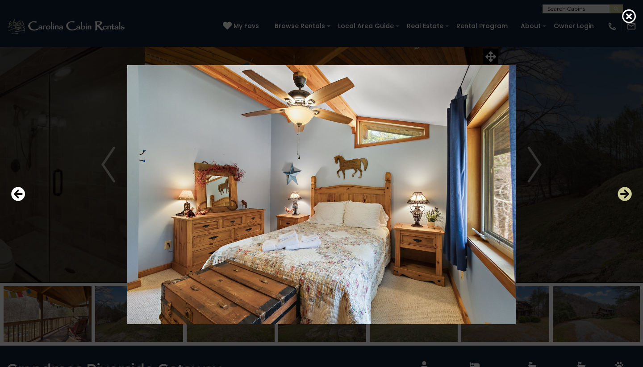
click at [627, 193] on icon "Next" at bounding box center [624, 194] width 14 height 14
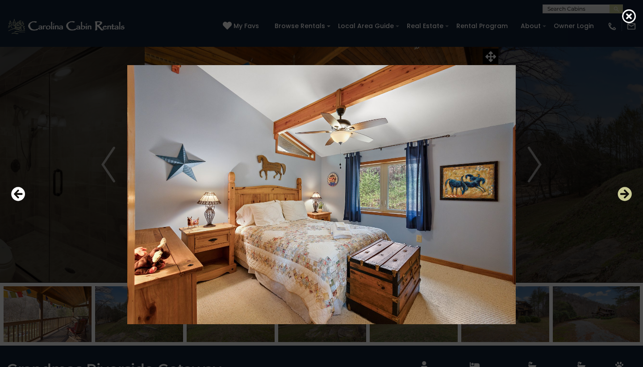
click at [627, 193] on icon "Next" at bounding box center [624, 194] width 14 height 14
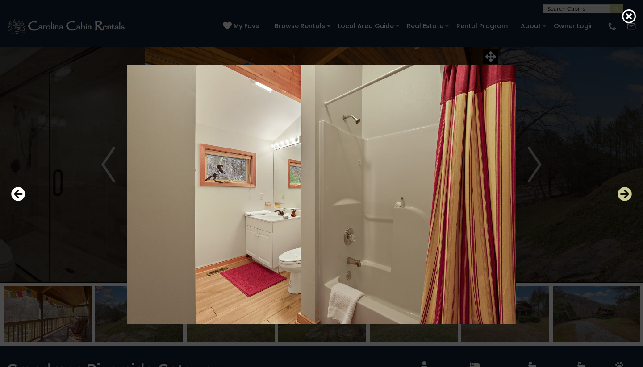
click at [627, 193] on icon "Next" at bounding box center [624, 194] width 14 height 14
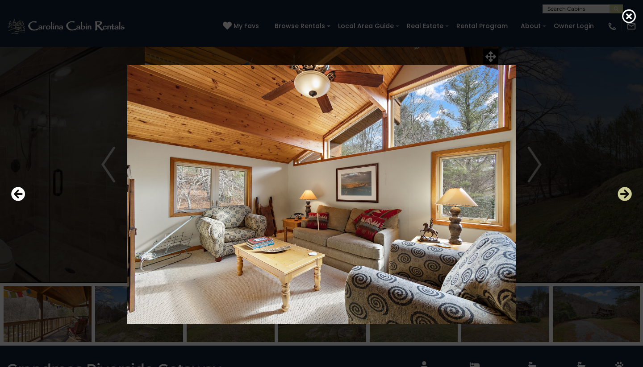
click at [627, 193] on icon "Next" at bounding box center [624, 194] width 14 height 14
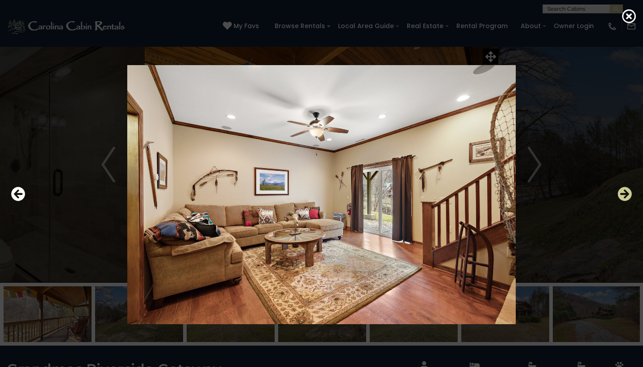
click at [627, 193] on icon "Next" at bounding box center [624, 194] width 14 height 14
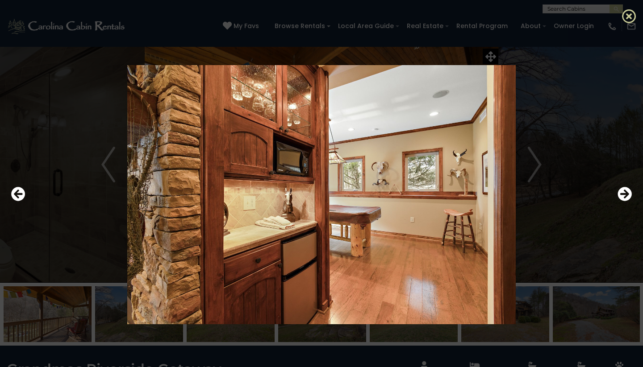
click at [629, 11] on icon at bounding box center [629, 16] width 14 height 14
